Goal: Task Accomplishment & Management: Manage account settings

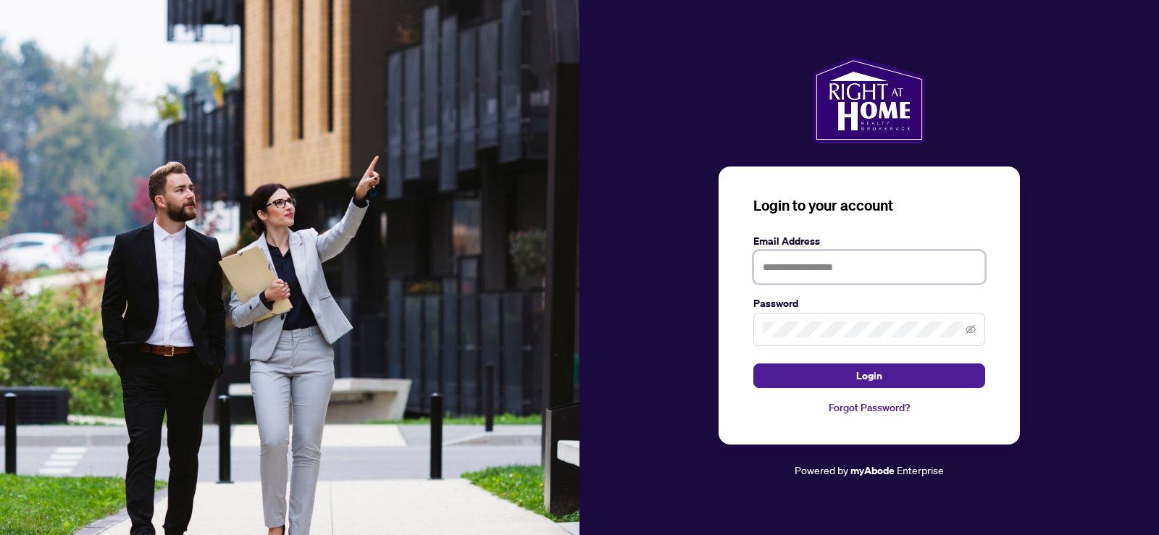
click at [785, 265] on input "text" at bounding box center [869, 267] width 232 height 33
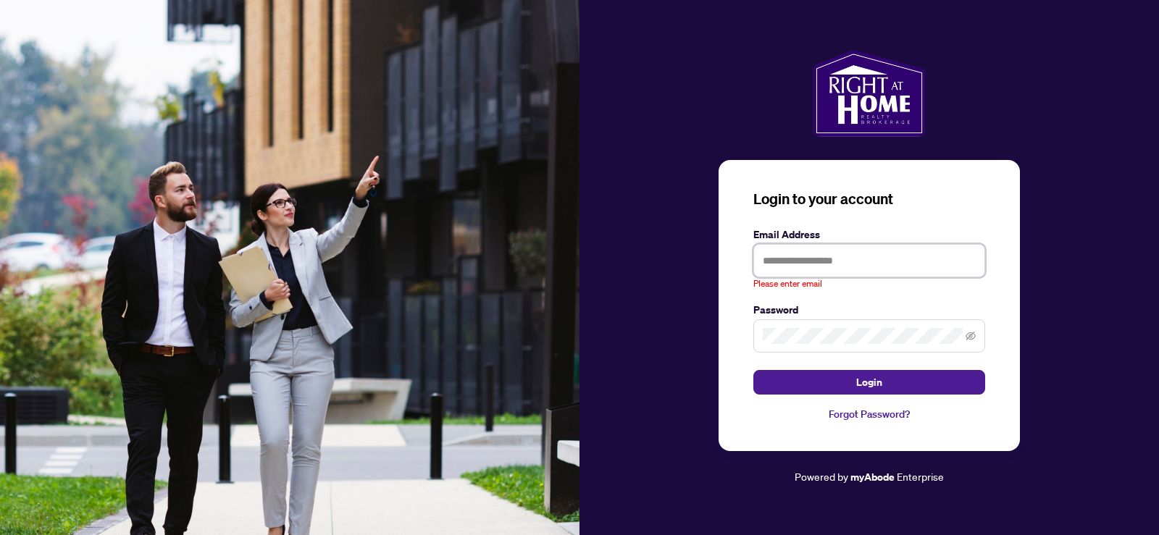
type input "**********"
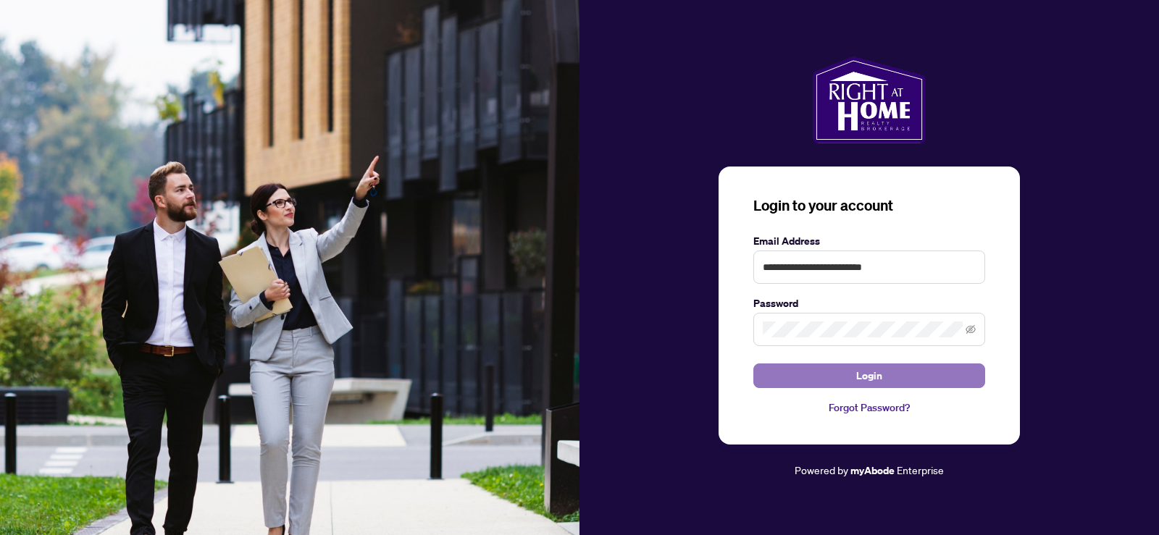
click at [831, 372] on button "Login" at bounding box center [869, 376] width 232 height 25
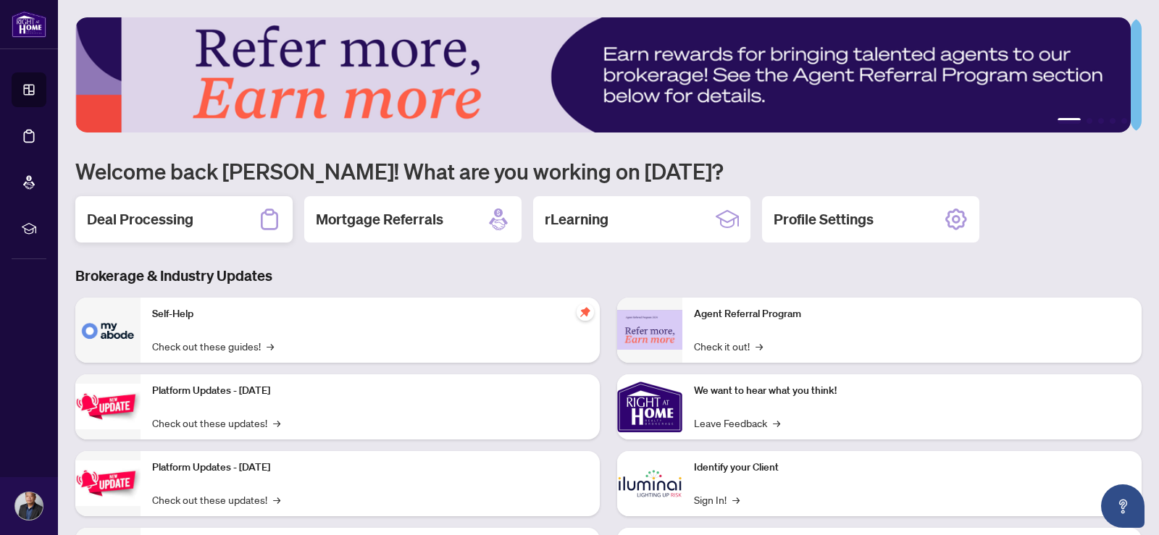
click at [162, 204] on div "Deal Processing" at bounding box center [183, 219] width 217 height 46
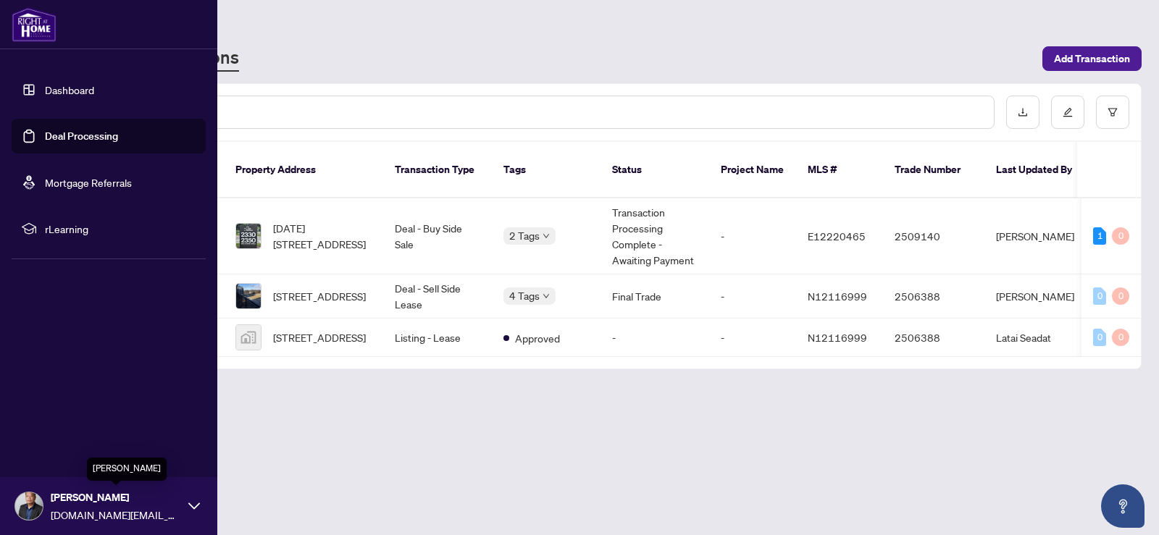
click at [84, 504] on span "[PERSON_NAME]" at bounding box center [116, 498] width 130 height 16
click at [80, 418] on button "Logout" at bounding box center [109, 420] width 194 height 25
